Goal: Information Seeking & Learning: Learn about a topic

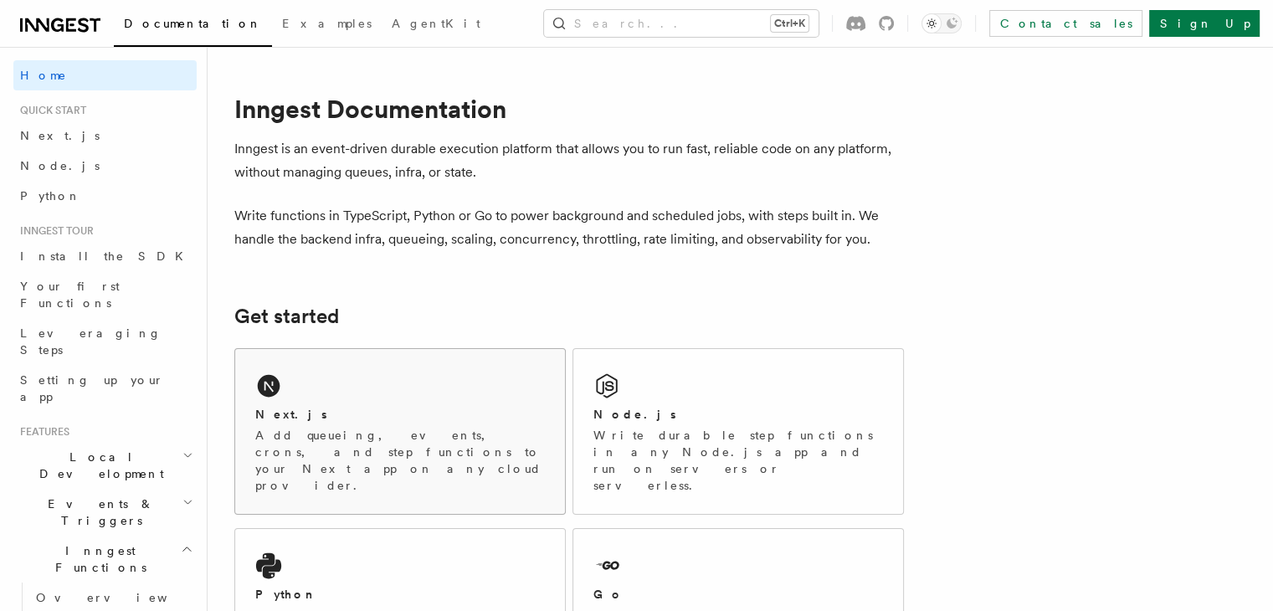
click at [465, 407] on div "Next.js" at bounding box center [400, 415] width 290 height 18
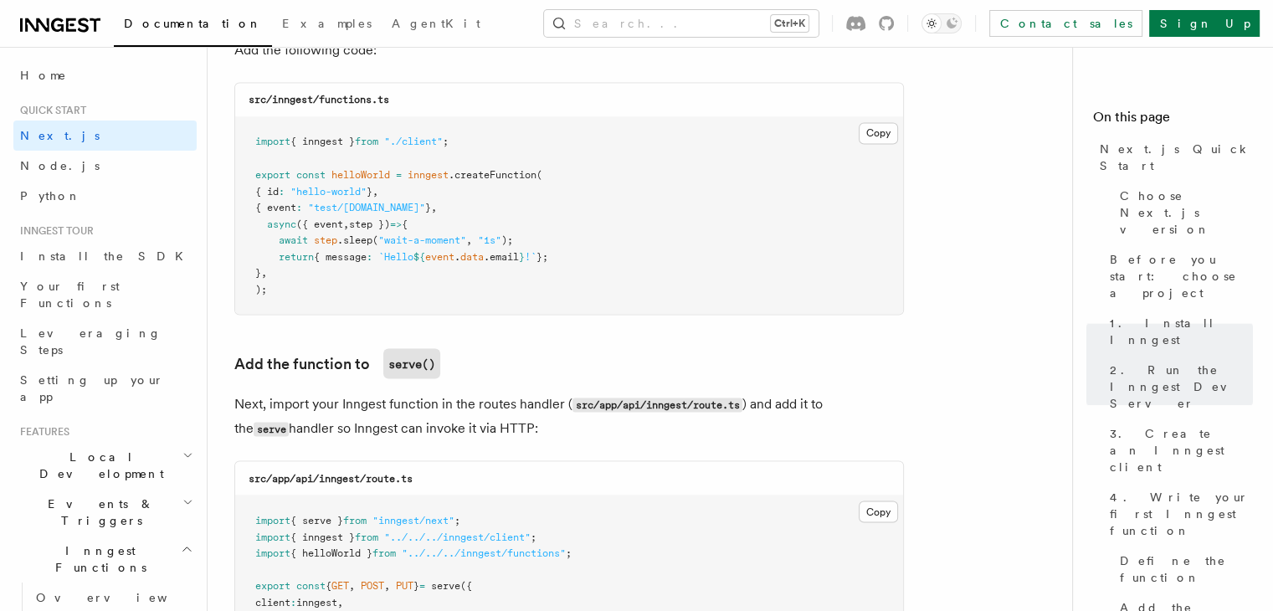
scroll to position [3025, 0]
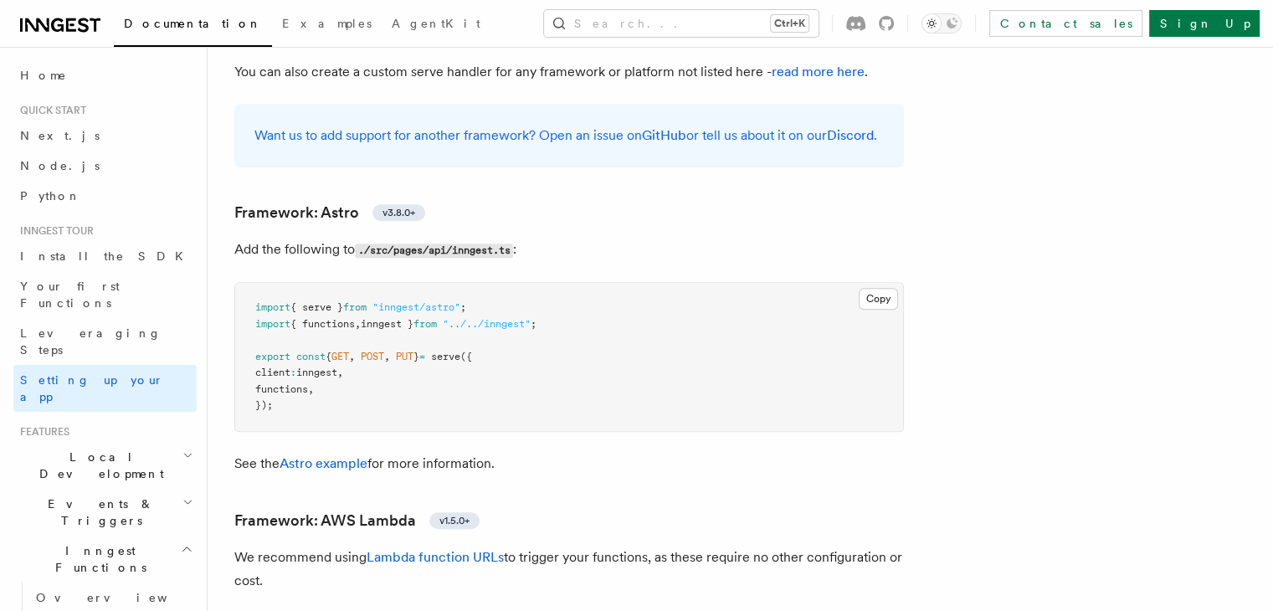
scroll to position [1319, 0]
